Goal: Information Seeking & Learning: Compare options

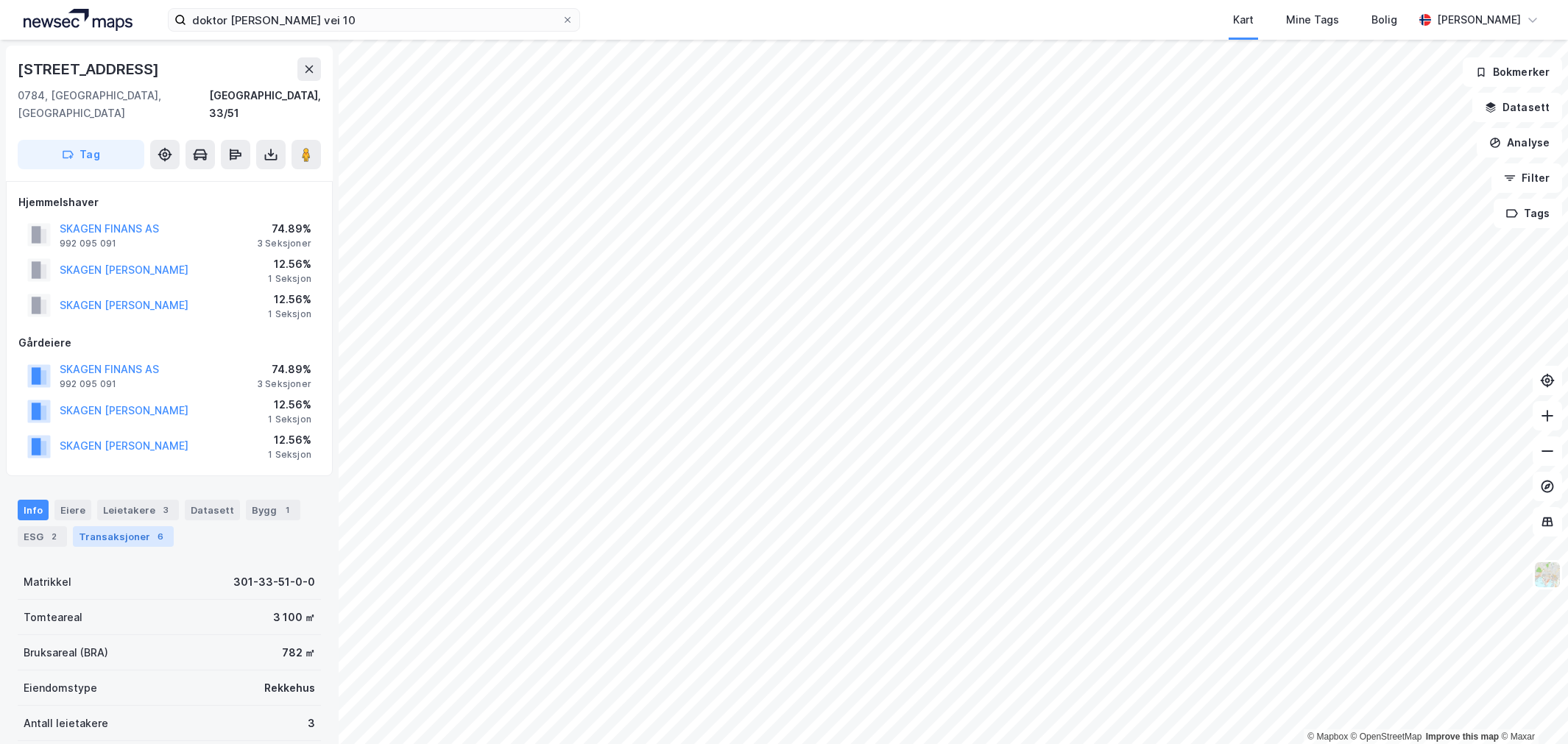
click at [153, 529] on div "6" at bounding box center [160, 536] width 15 height 15
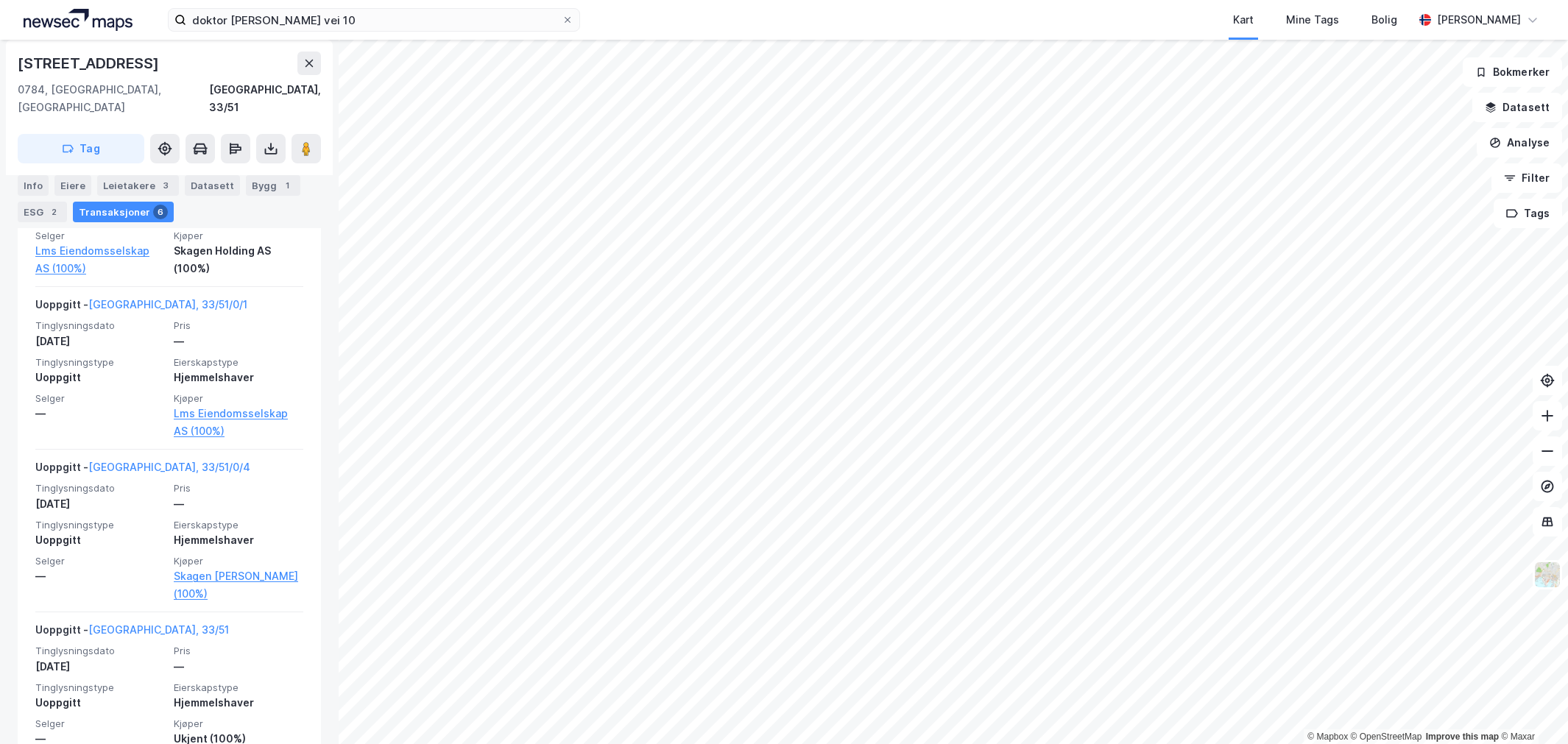
scroll to position [1070, 0]
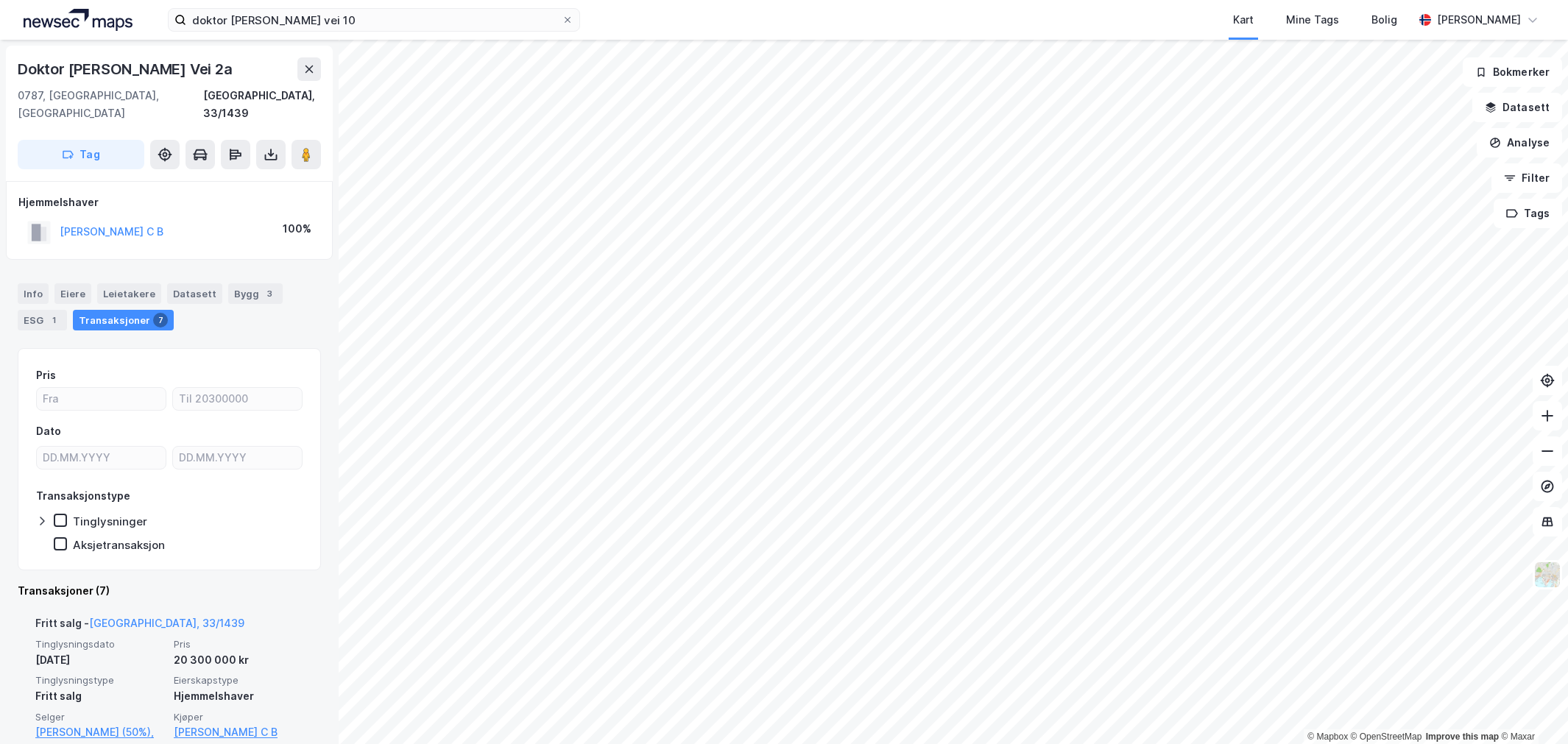
scroll to position [82, 0]
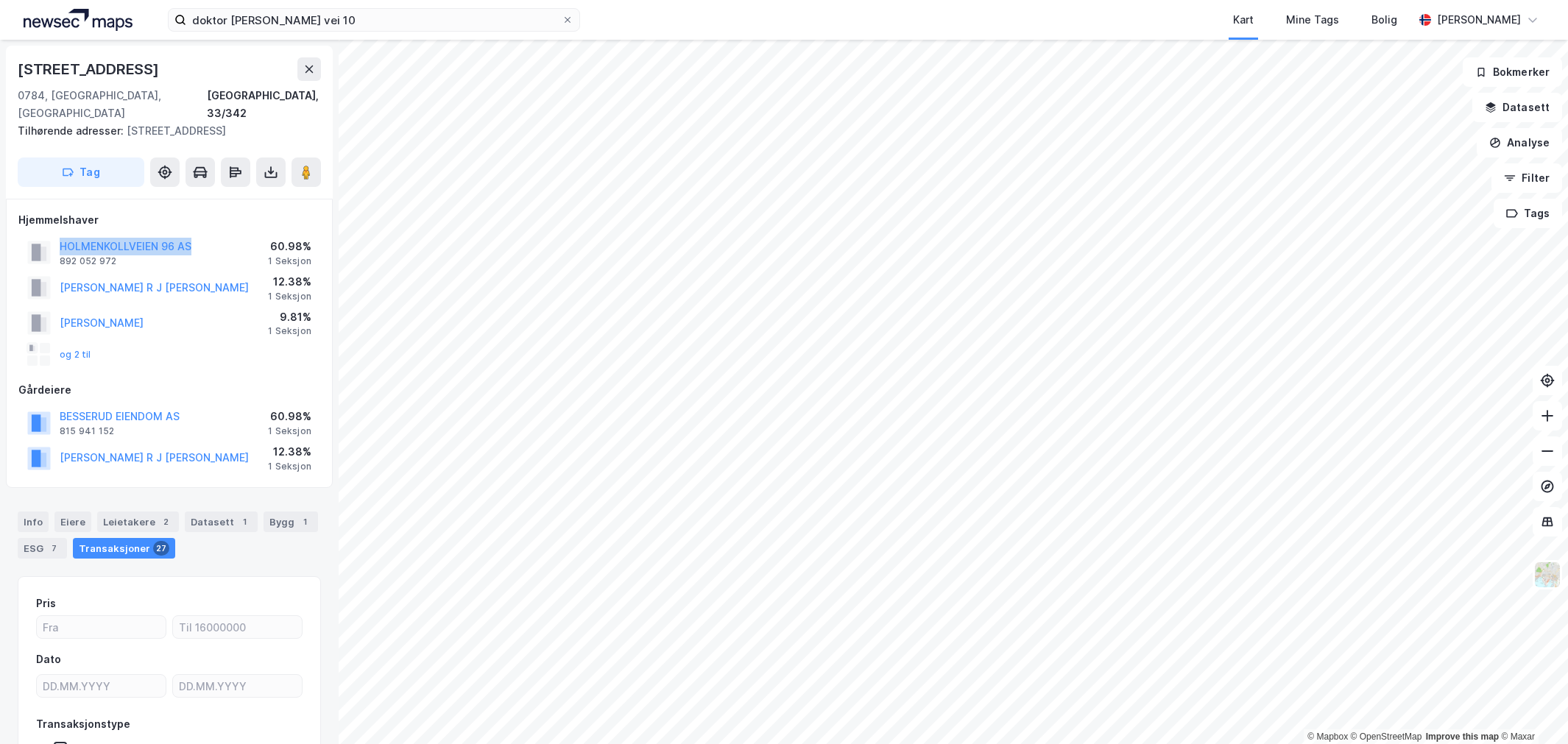
drag, startPoint x: 210, startPoint y: 224, endPoint x: 45, endPoint y: 226, distance: 165.0
click at [45, 235] on div "HOLMENKOLLVEIEN 96 AS 892 052 972 60.98% 1 Seksjon" at bounding box center [170, 253] width 302 height 35
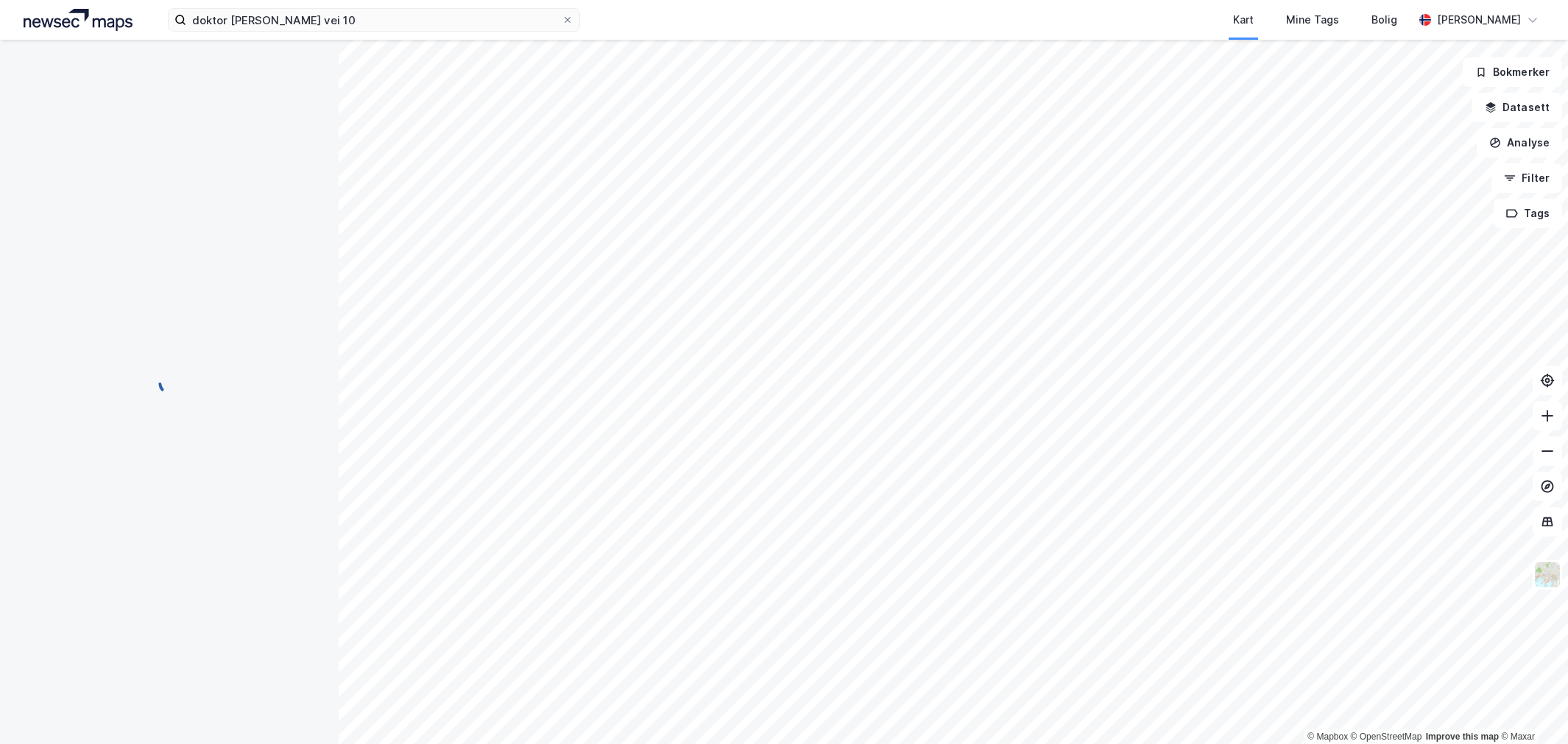
scroll to position [1, 0]
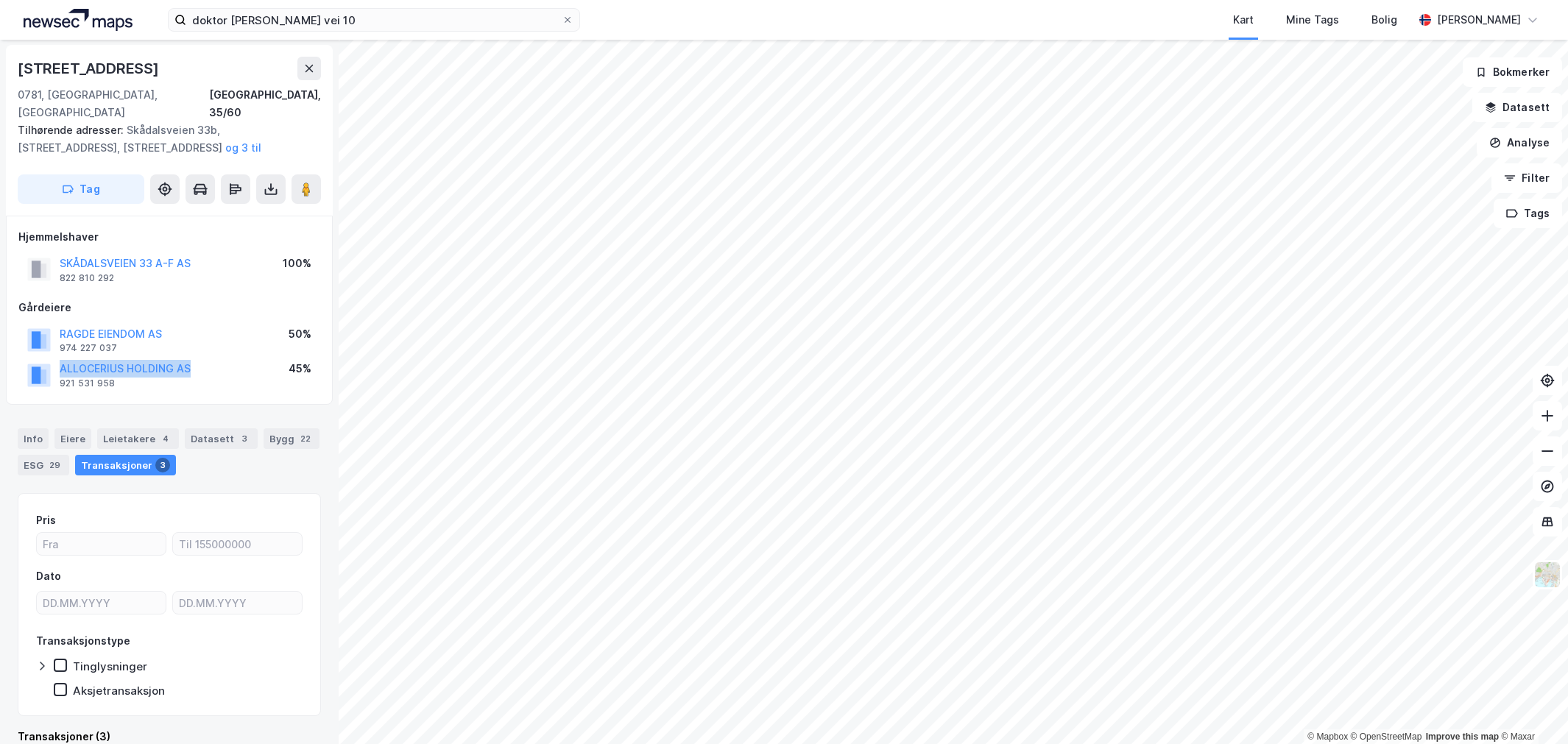
drag, startPoint x: 193, startPoint y: 350, endPoint x: 53, endPoint y: 360, distance: 140.4
click at [53, 360] on div "ALLOCERIUS HOLDING AS 921 531 958 45%" at bounding box center [170, 374] width 302 height 35
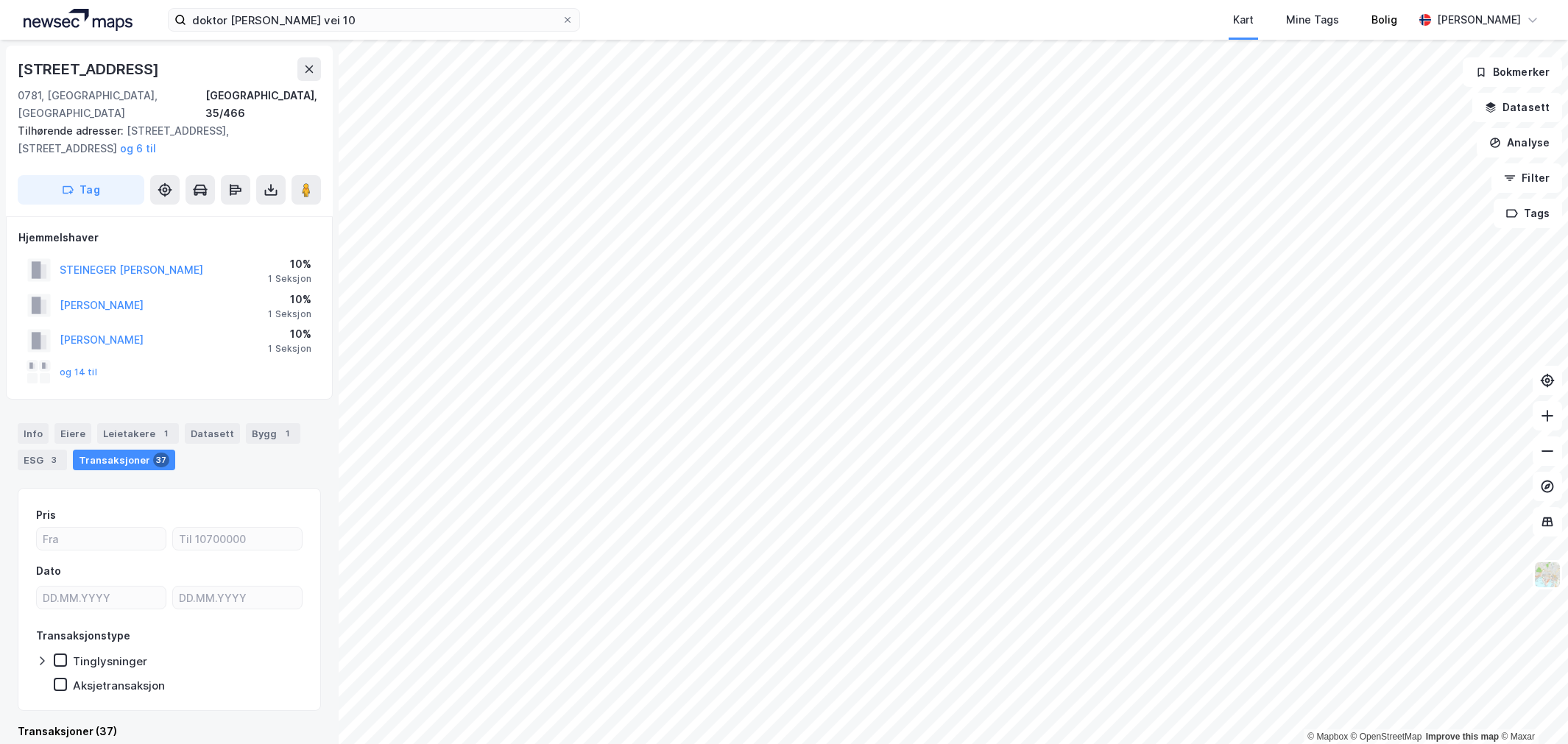
scroll to position [1, 0]
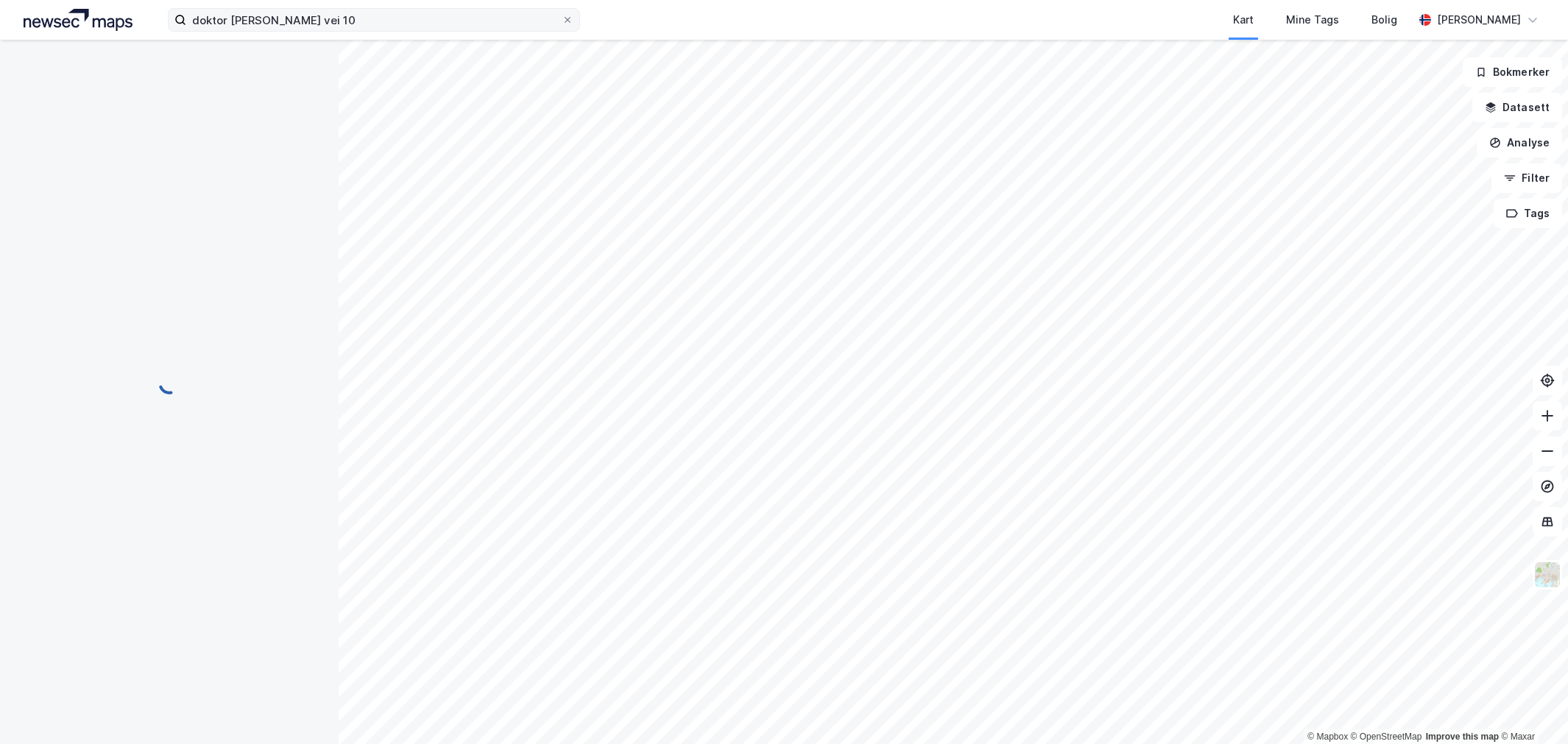
scroll to position [1, 0]
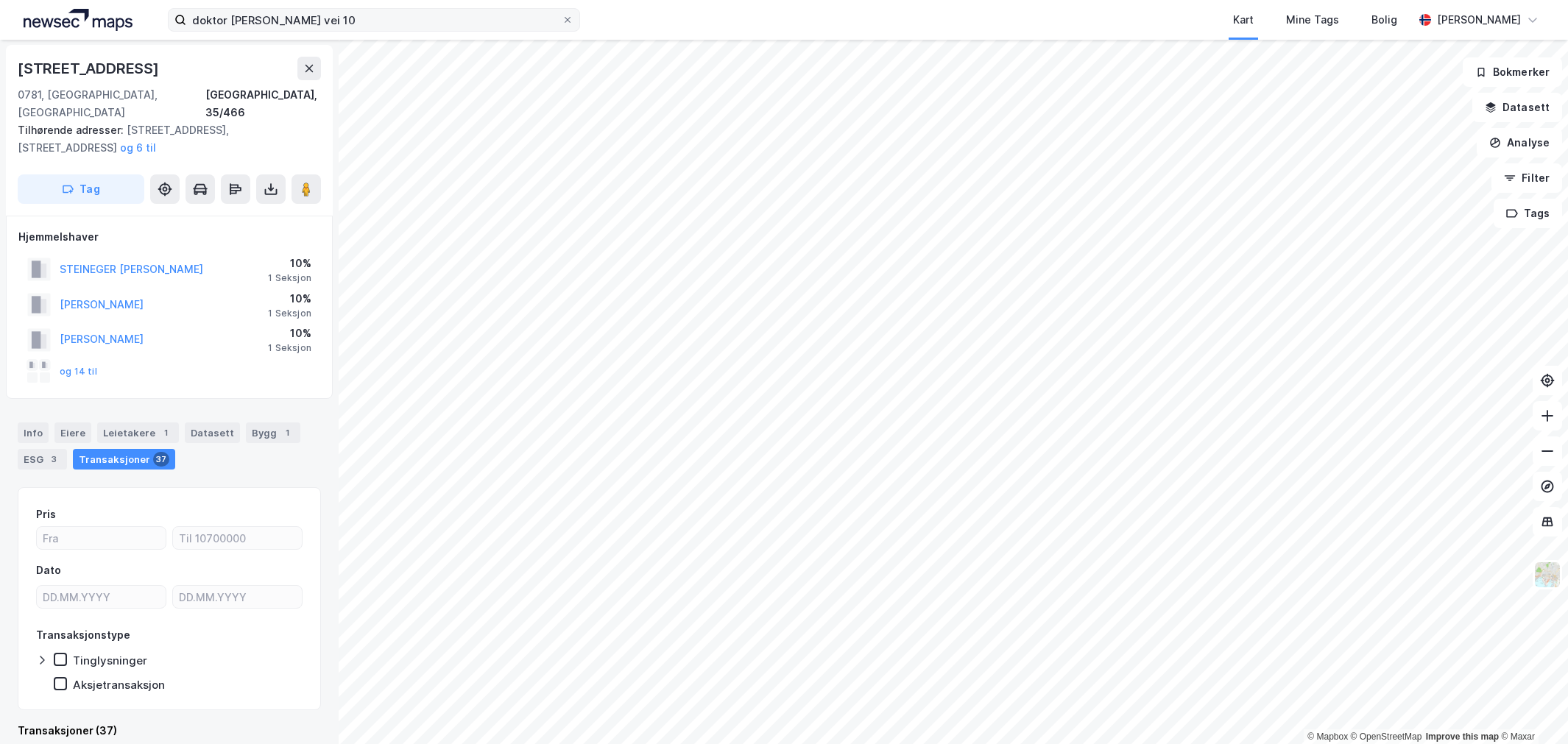
scroll to position [1, 0]
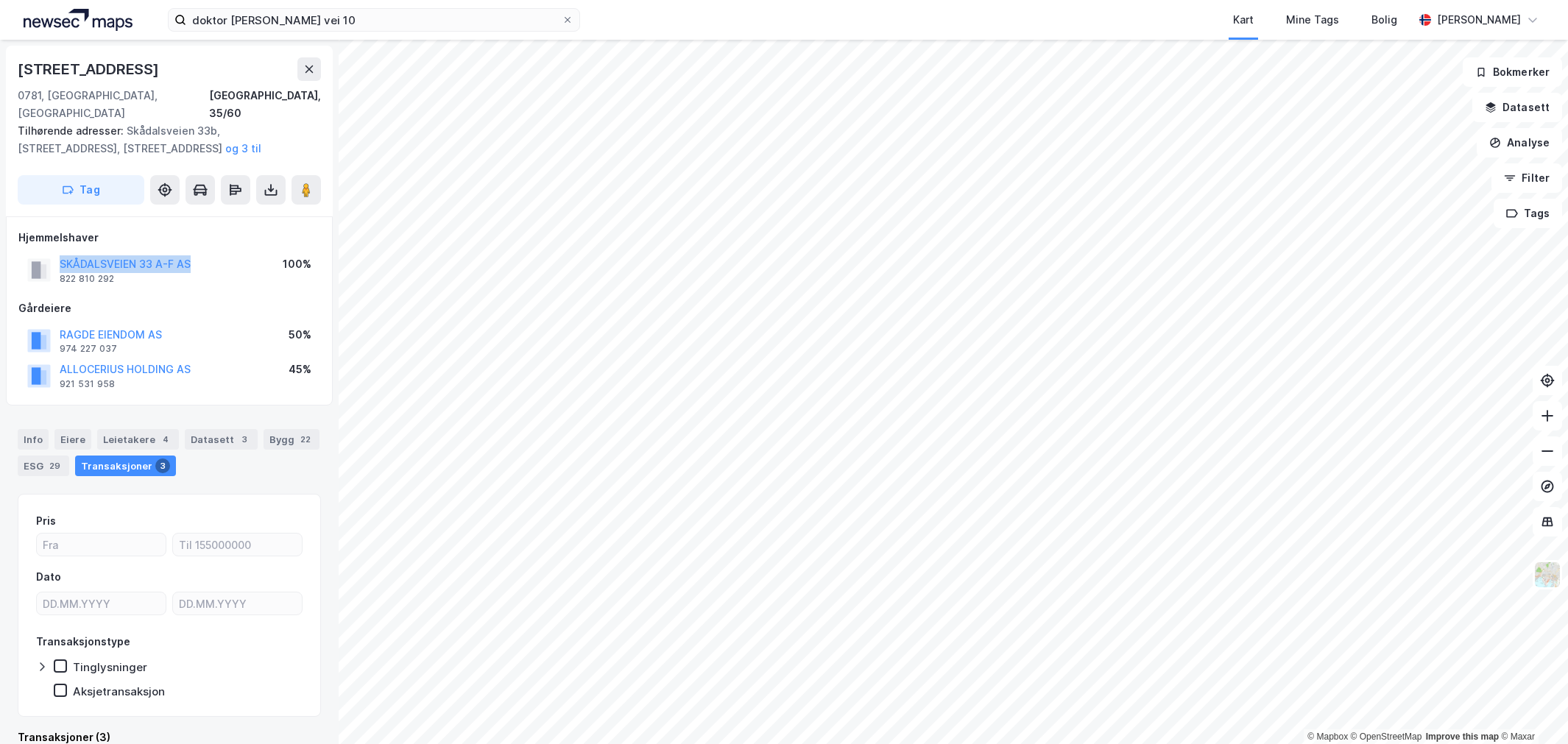
drag, startPoint x: 217, startPoint y: 251, endPoint x: 35, endPoint y: 248, distance: 182.0
click at [35, 253] on div "SKÅDALSVEIEN 33 A-F AS 822 810 292 100%" at bounding box center [170, 270] width 302 height 35
click at [200, 16] on input "doktor [PERSON_NAME] vei 10" at bounding box center [374, 19] width 375 height 22
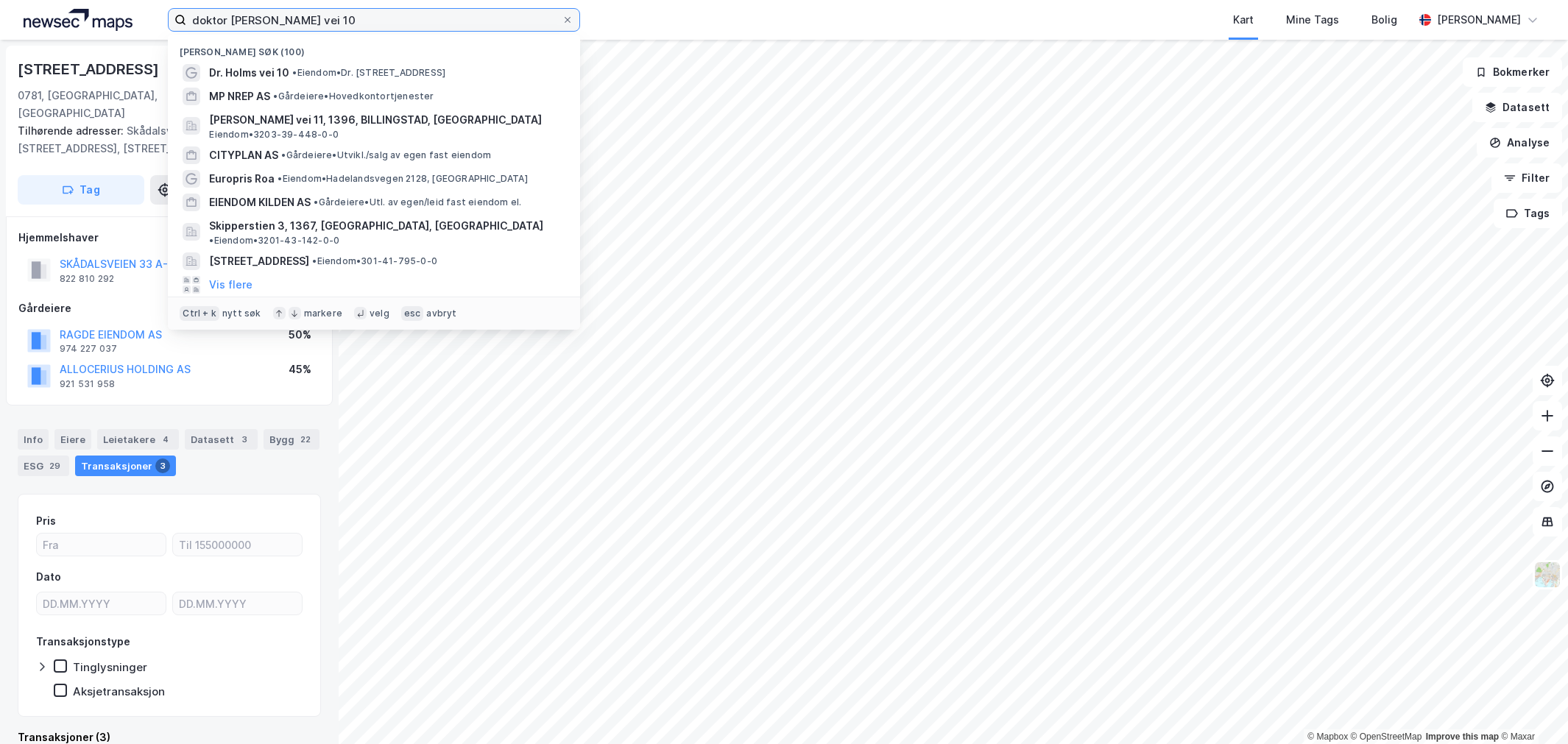
click at [200, 16] on input "doktor [PERSON_NAME] vei 10" at bounding box center [374, 19] width 375 height 22
paste input "Dynamittveien 14 C"
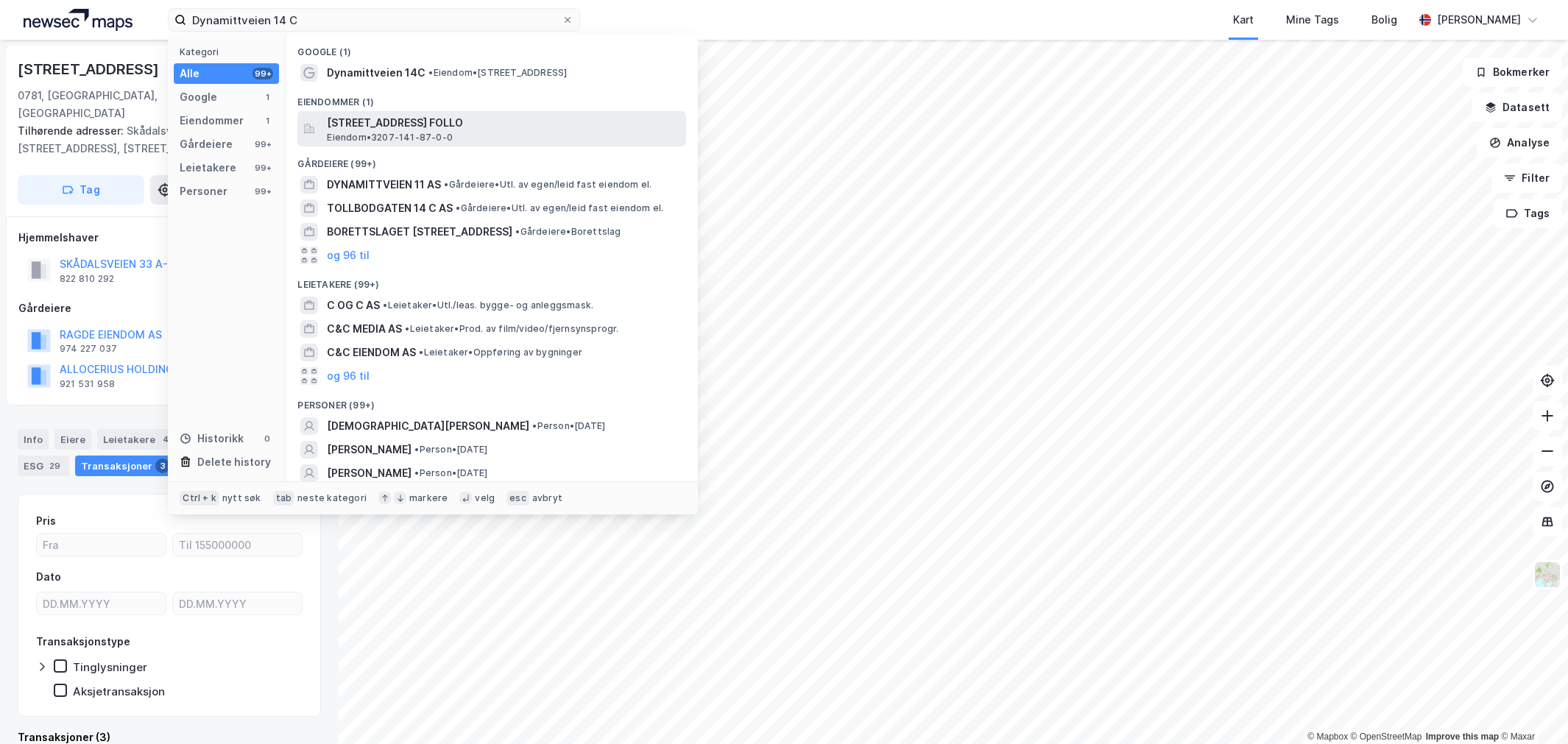
click at [350, 126] on span "[STREET_ADDRESS] FOLLO" at bounding box center [503, 122] width 354 height 18
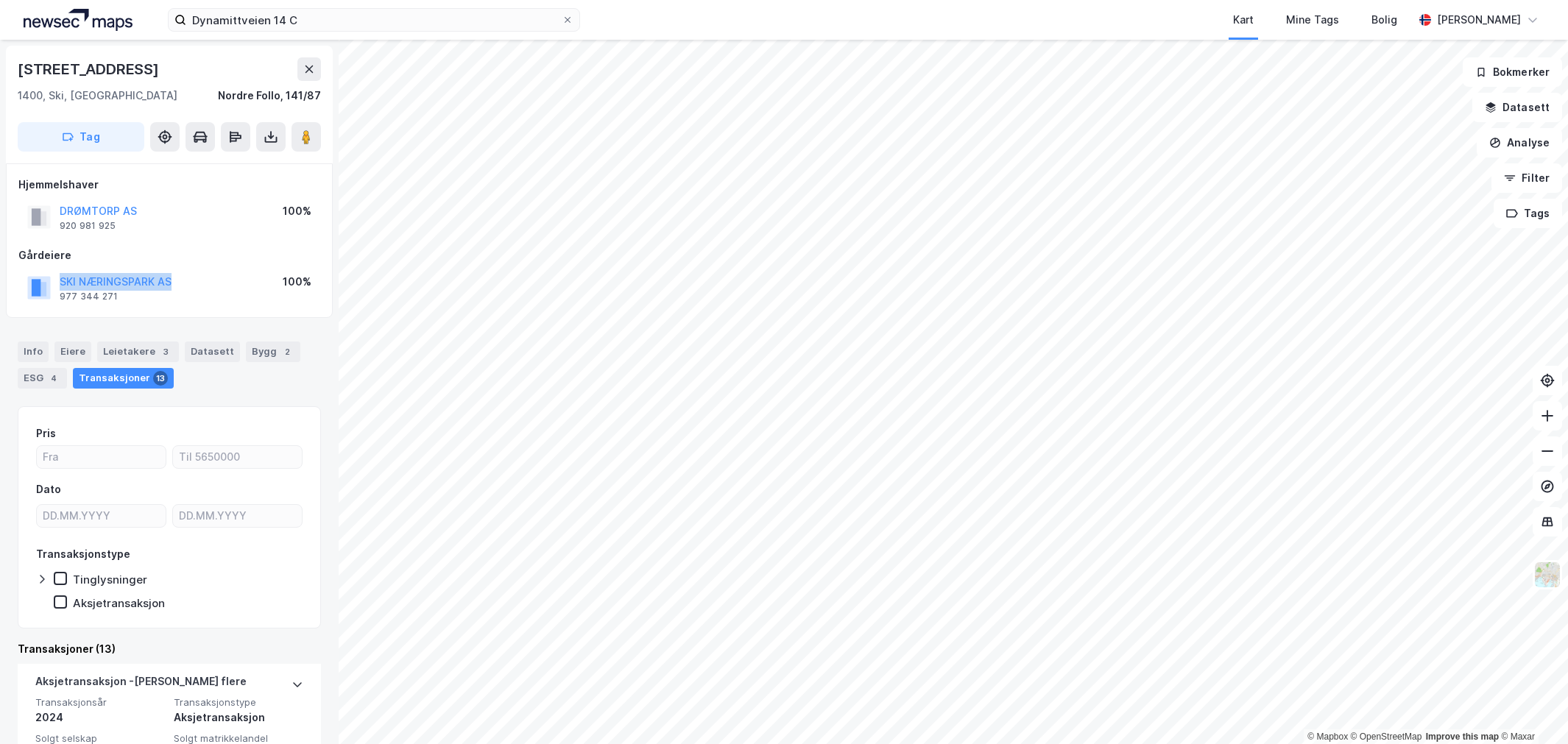
drag, startPoint x: 182, startPoint y: 283, endPoint x: 30, endPoint y: 283, distance: 152.0
click at [30, 283] on div "SKI NÆRINGSPARK AS 977 344 271 100%" at bounding box center [170, 288] width 302 height 35
drag, startPoint x: 74, startPoint y: 266, endPoint x: 210, endPoint y: 283, distance: 137.1
click at [210, 283] on div "SKI NÆRINGSPARK AS 977 344 271 100%" at bounding box center [170, 288] width 302 height 35
click at [280, 18] on input "Dynamittveien 14 C" at bounding box center [374, 19] width 375 height 22
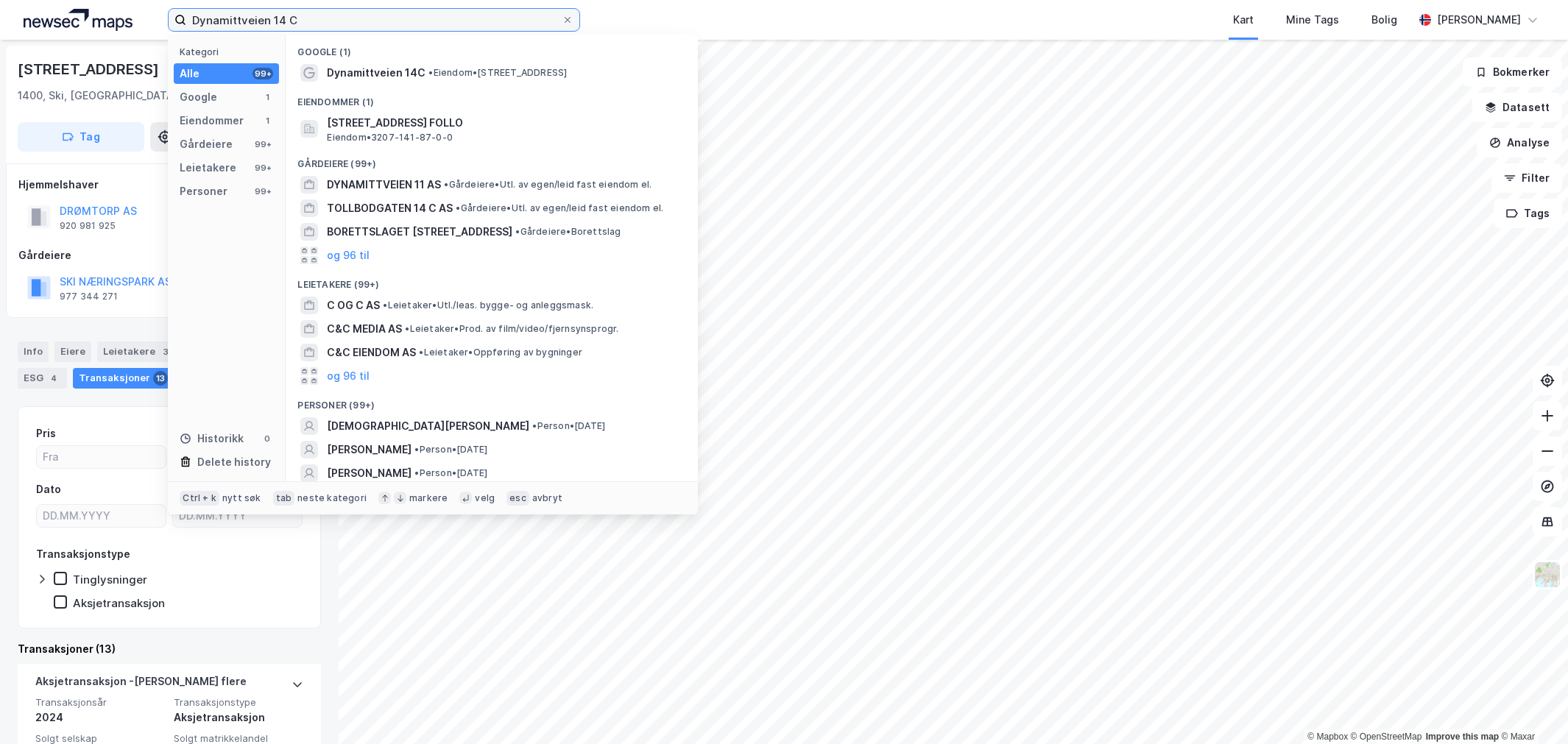
click at [280, 18] on input "Dynamittveien 14 C" at bounding box center [374, 19] width 375 height 22
paste input "[PERSON_NAME][STREET_ADDRESS]"
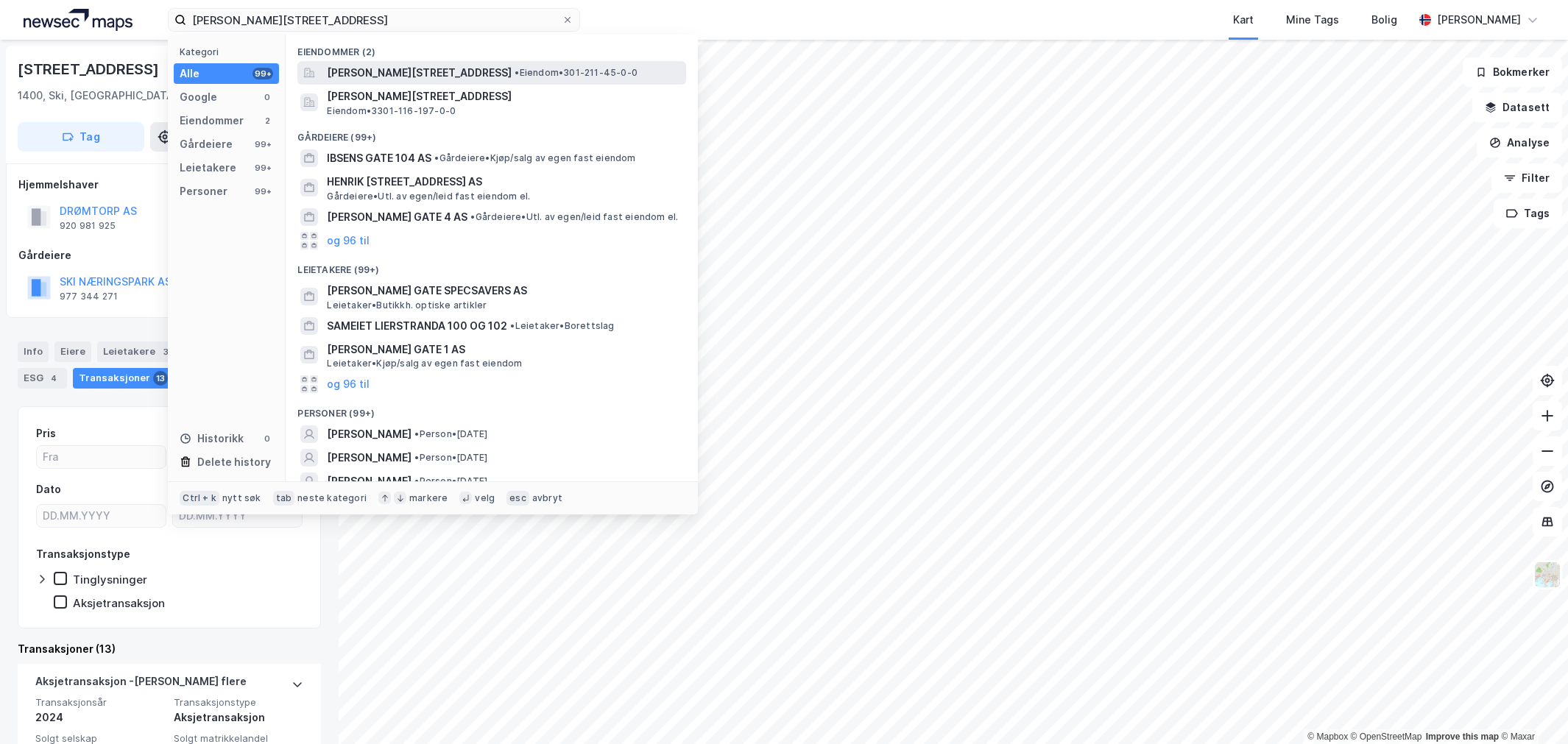
click at [367, 77] on span "[PERSON_NAME][STREET_ADDRESS]" at bounding box center [419, 72] width 185 height 18
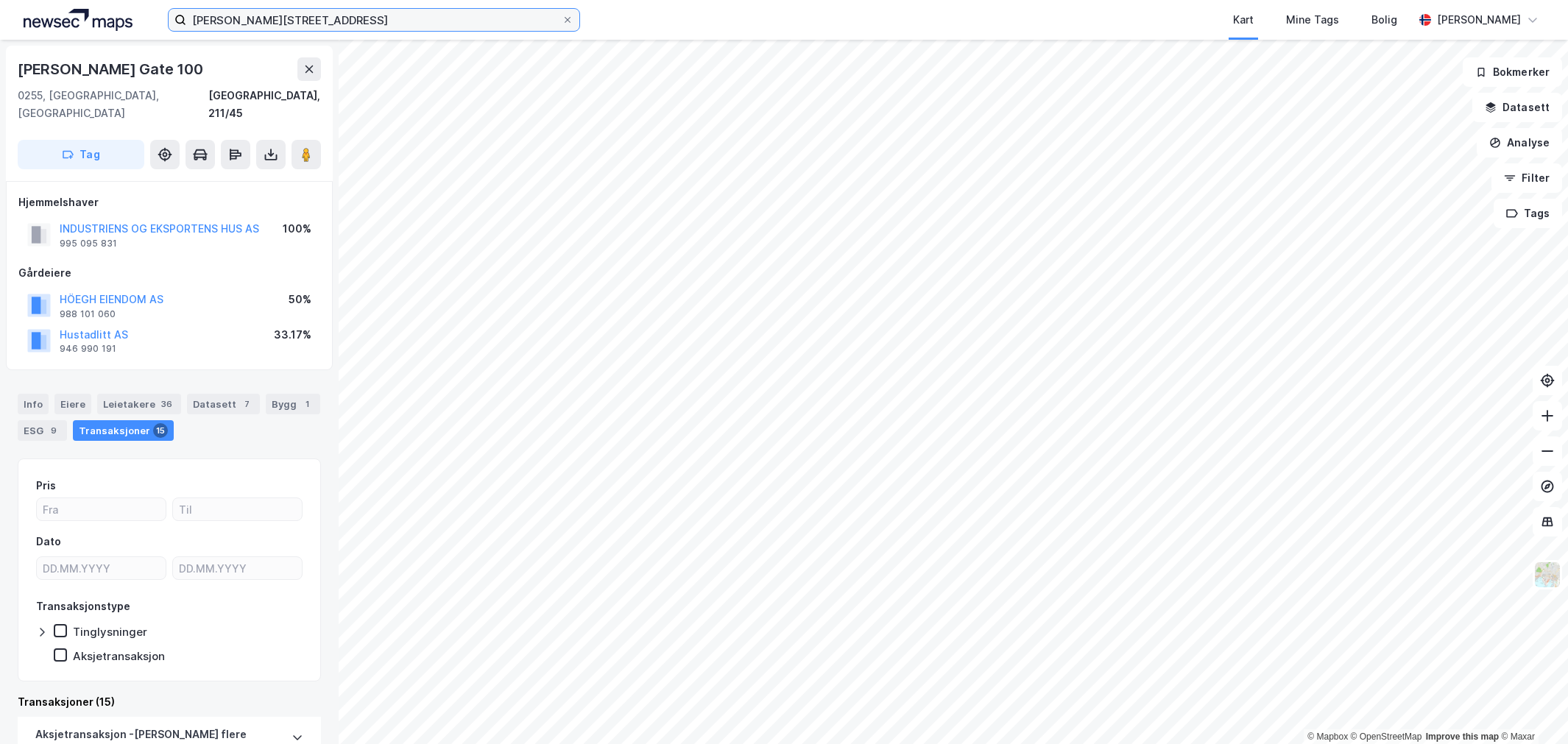
click at [223, 19] on input "[PERSON_NAME][STREET_ADDRESS]" at bounding box center [374, 19] width 375 height 22
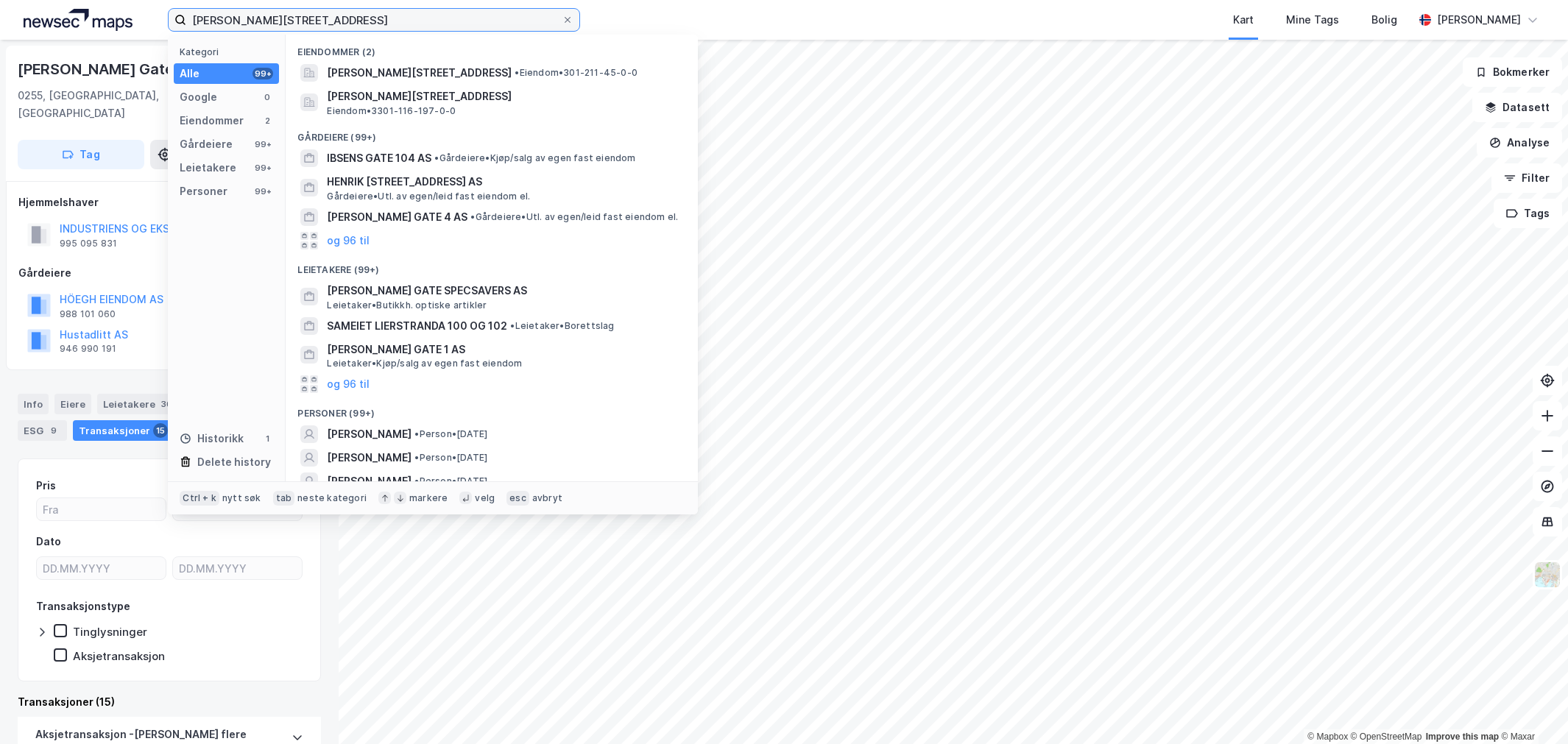
click at [223, 19] on input "[PERSON_NAME][STREET_ADDRESS]" at bounding box center [374, 19] width 375 height 22
paste input "[STREET_ADDRESS]"
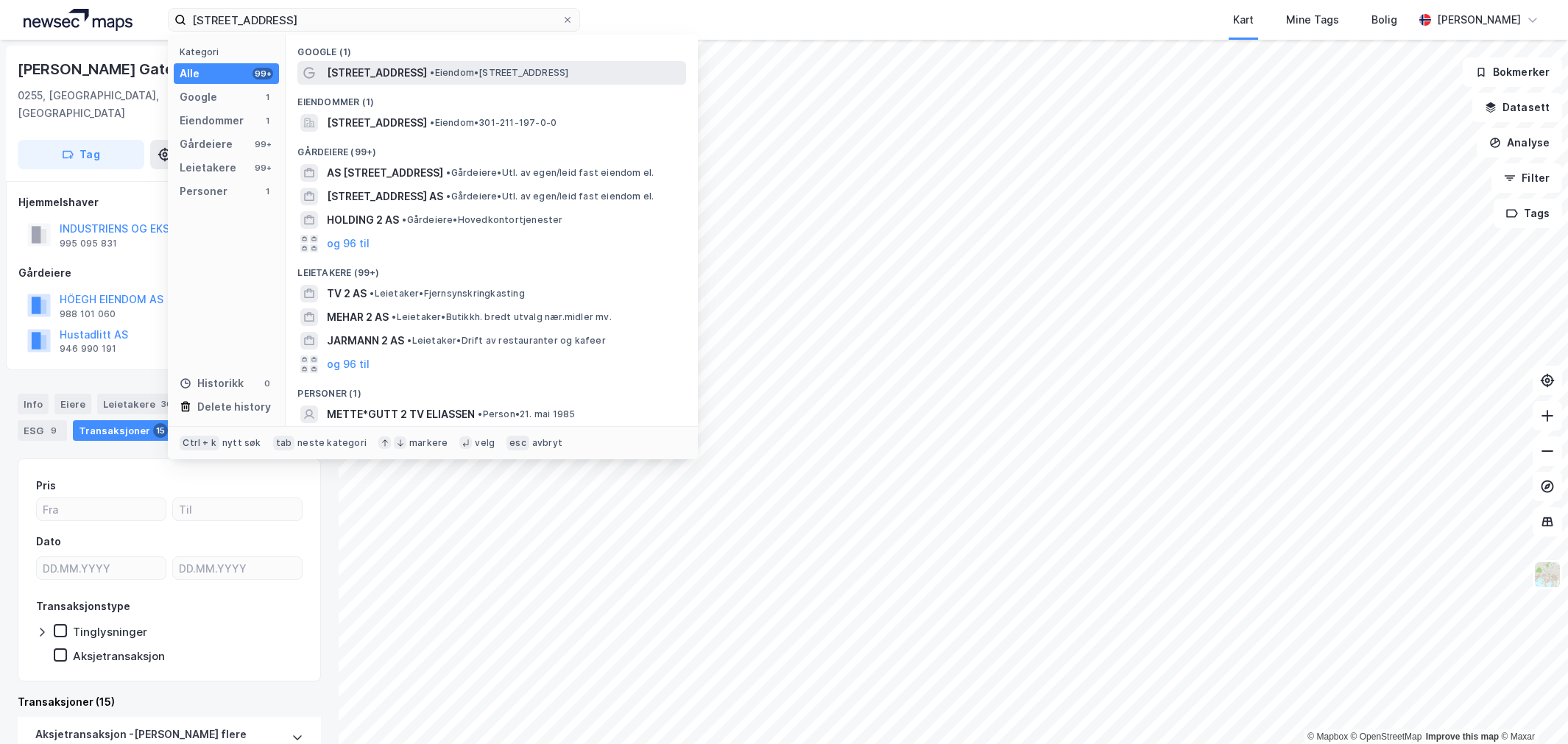
click at [355, 75] on span "[STREET_ADDRESS]" at bounding box center [377, 72] width 100 height 18
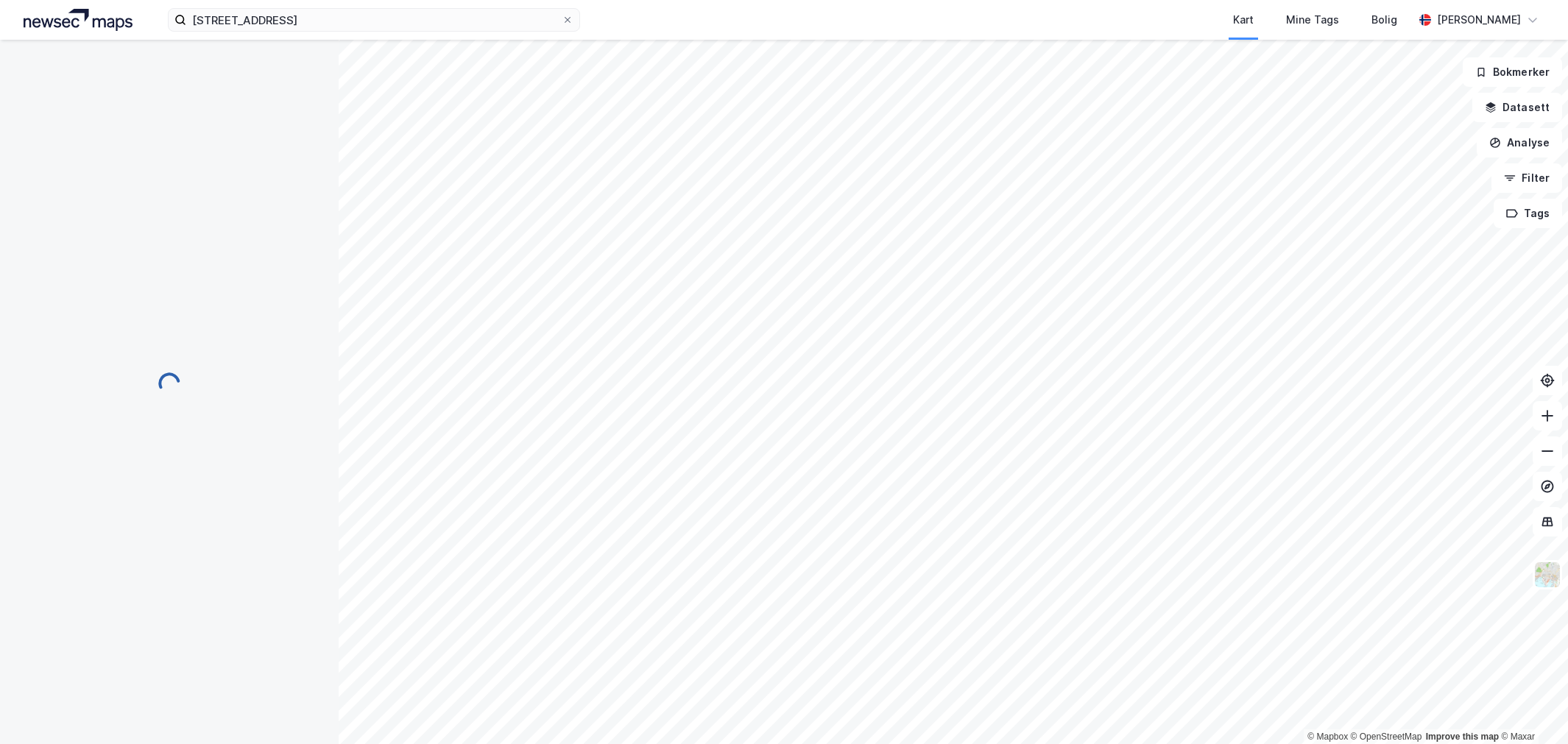
scroll to position [1, 0]
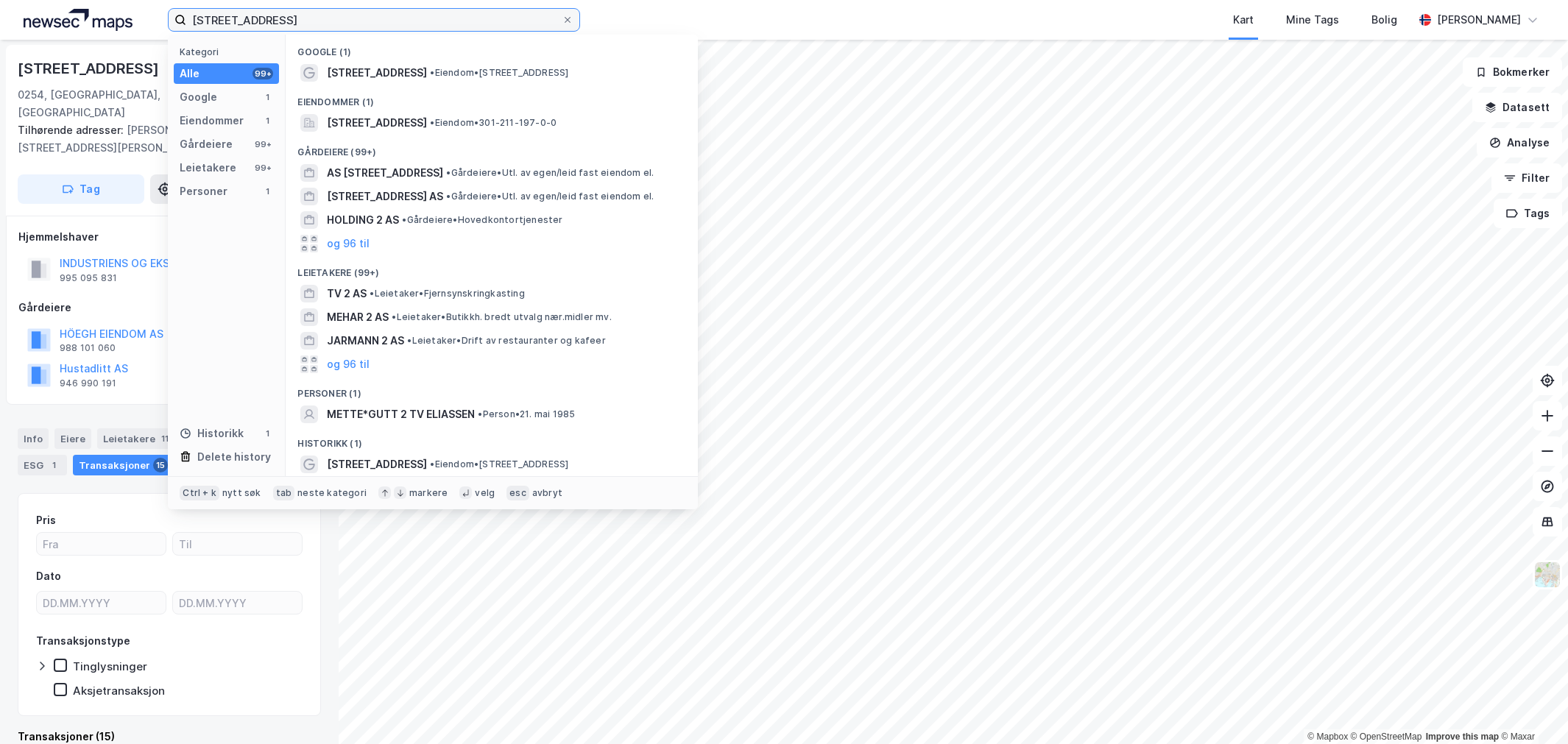
click at [241, 18] on input "[STREET_ADDRESS]" at bounding box center [374, 19] width 375 height 22
paste input "Dynamittveien 25 B"
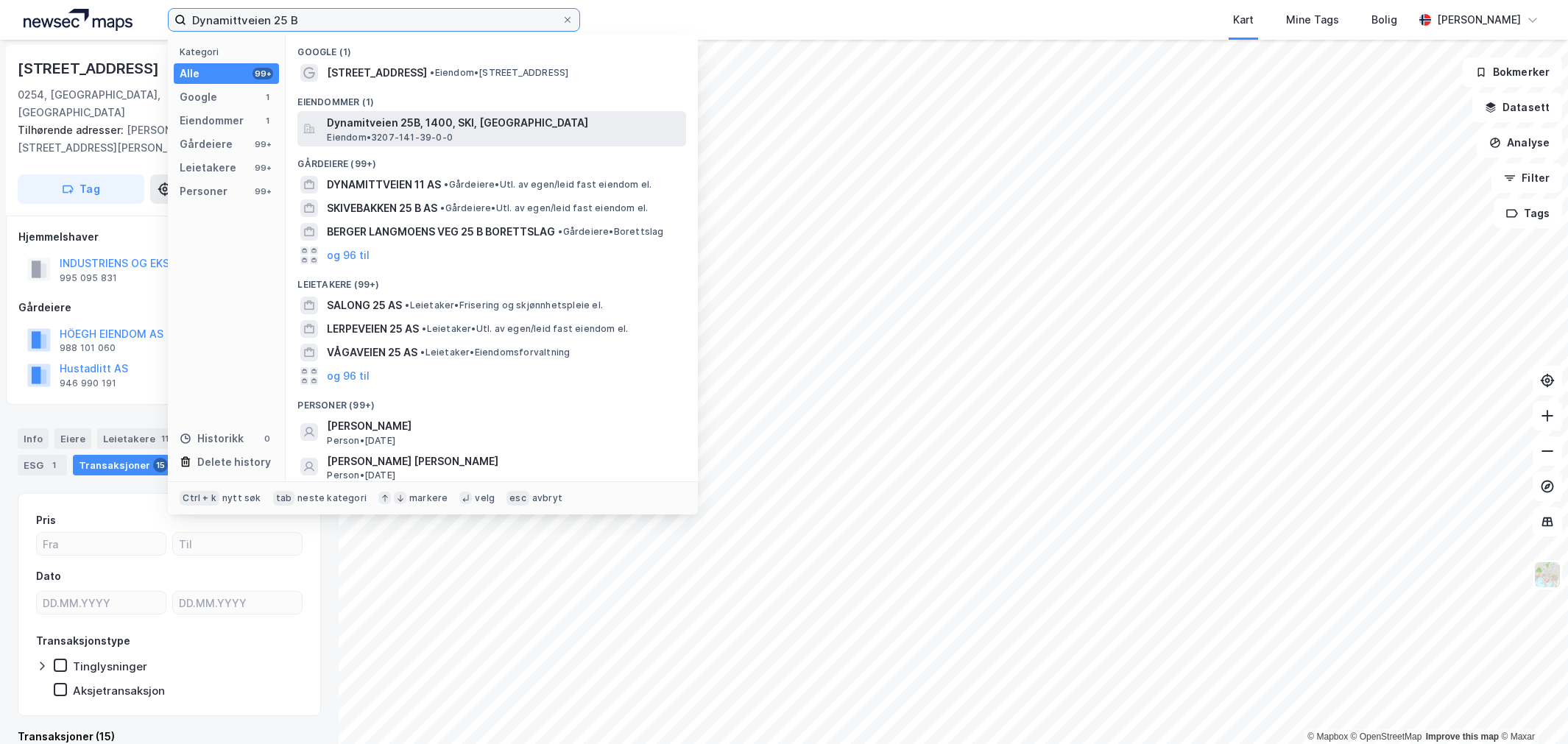
type input "Dynamittveien 25 B"
click at [357, 120] on span "Dynamitveien 25B, 1400, SKI, [GEOGRAPHIC_DATA]" at bounding box center [503, 122] width 354 height 18
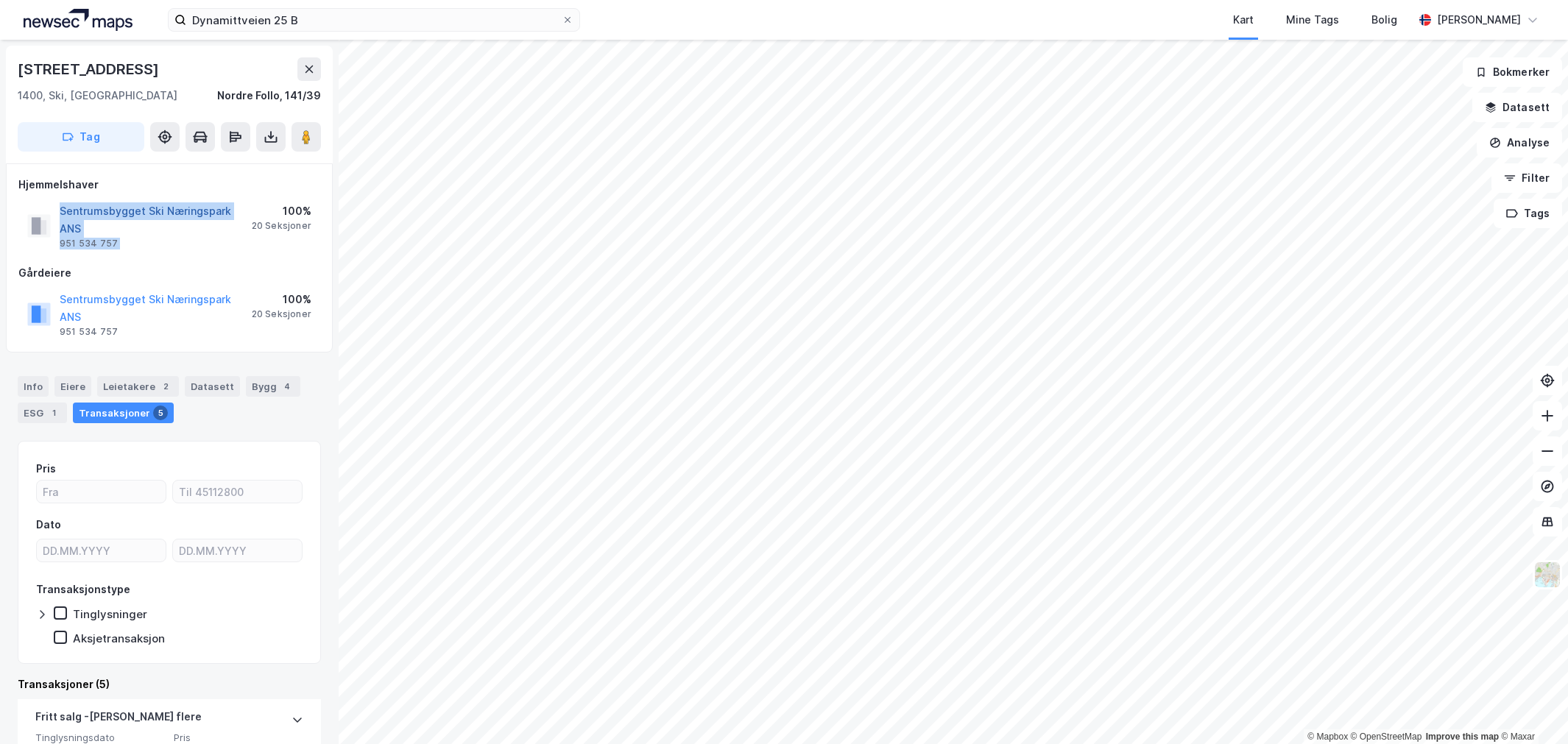
drag, startPoint x: 253, startPoint y: 209, endPoint x: 62, endPoint y: 214, distance: 191.1
click at [62, 214] on div "Sentrumsbygget Ski Næringspark ANS 951 534 757 100% 20 Seksjoner" at bounding box center [170, 226] width 302 height 53
